Goal: Task Accomplishment & Management: Use online tool/utility

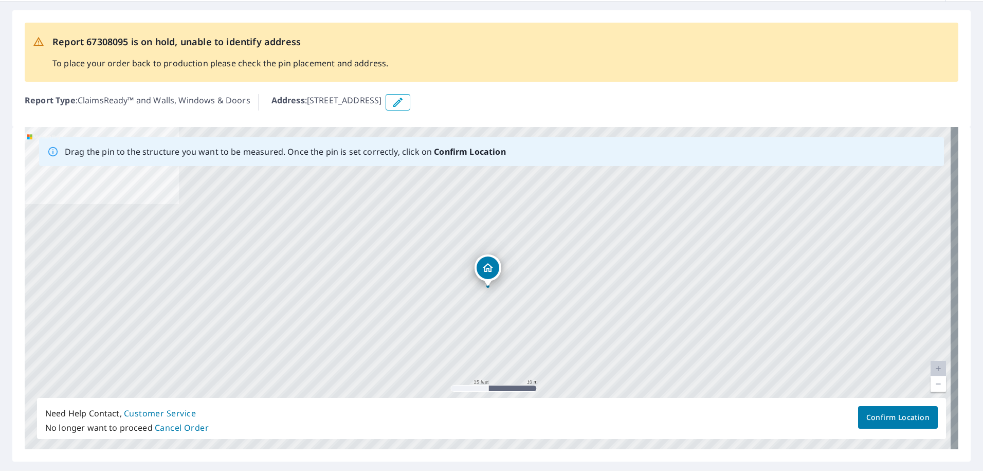
scroll to position [51, 0]
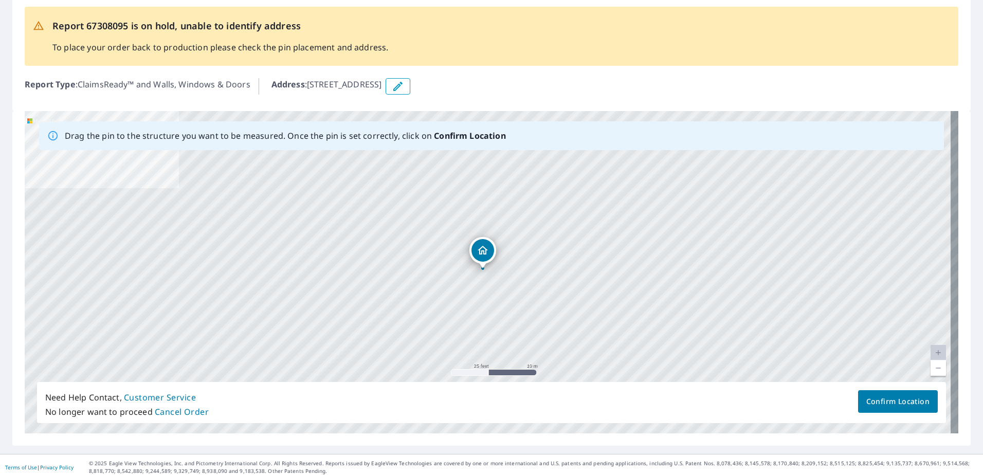
drag, startPoint x: 487, startPoint y: 253, endPoint x: 482, endPoint y: 250, distance: 5.7
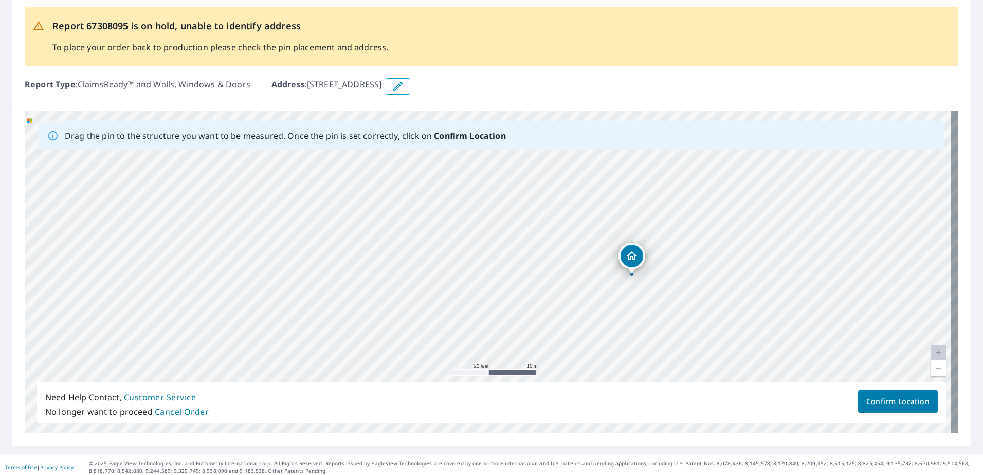
drag, startPoint x: 488, startPoint y: 252, endPoint x: 632, endPoint y: 256, distance: 143.9
click at [632, 256] on div "63315 Britta St Bend, OR 97703" at bounding box center [491, 272] width 933 height 322
click at [503, 219] on div "63315 Britta St Bend, OR 97703" at bounding box center [491, 272] width 933 height 322
click at [505, 288] on div "63315 Britta St Bend, OR 97703" at bounding box center [491, 272] width 933 height 322
click at [515, 215] on div "63315 Britta St Bend, OR 97703" at bounding box center [491, 272] width 933 height 322
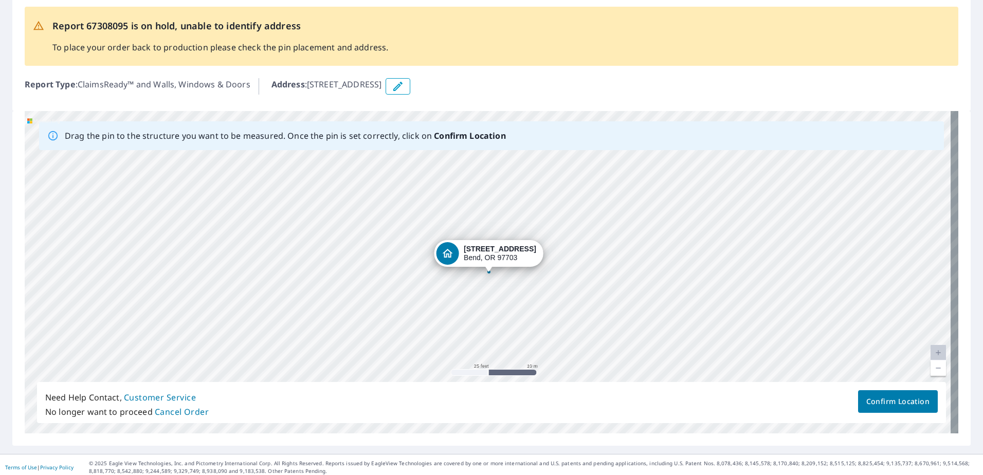
click at [458, 256] on div "Dropped pin, building 1, Residential property, 63315 Britta St Bend, OR 97703" at bounding box center [447, 253] width 23 height 23
click at [886, 402] on span "Confirm Location" at bounding box center [897, 401] width 63 height 13
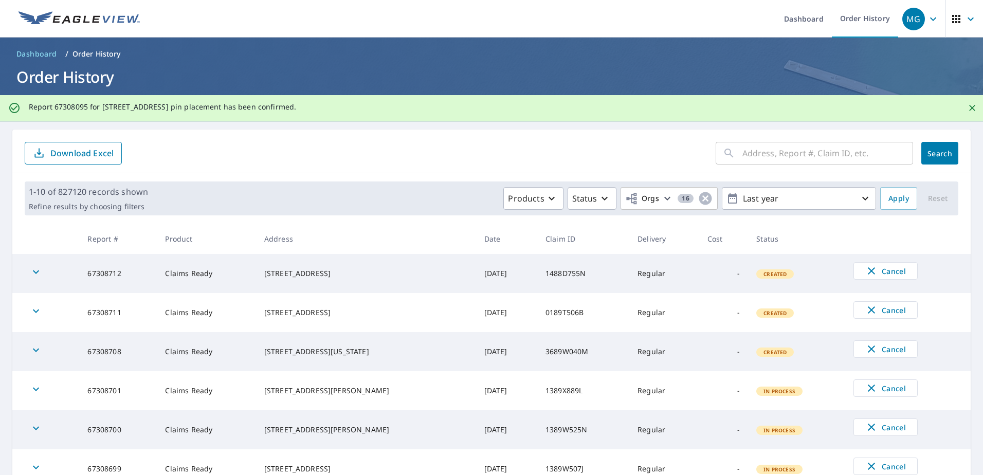
click at [969, 108] on icon "Close" at bounding box center [972, 108] width 6 height 6
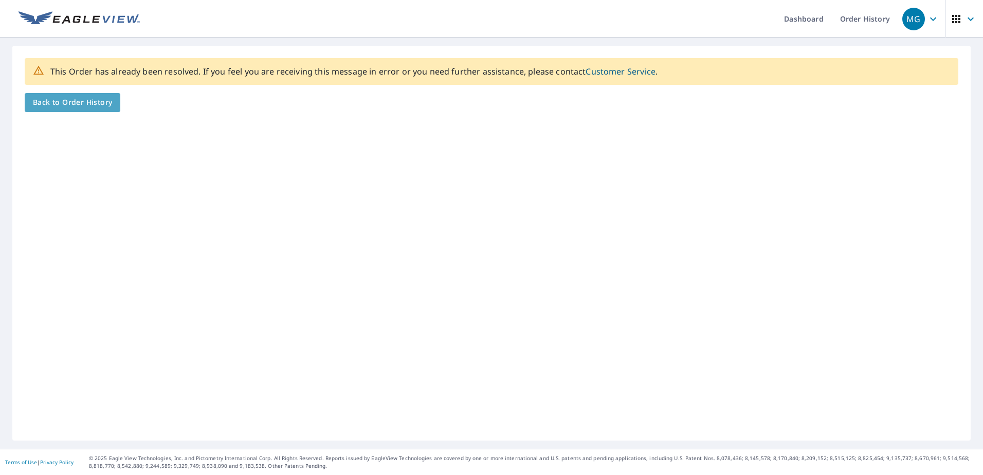
click at [84, 103] on span "Back to Order History" at bounding box center [72, 102] width 79 height 13
